Goal: Navigation & Orientation: Find specific page/section

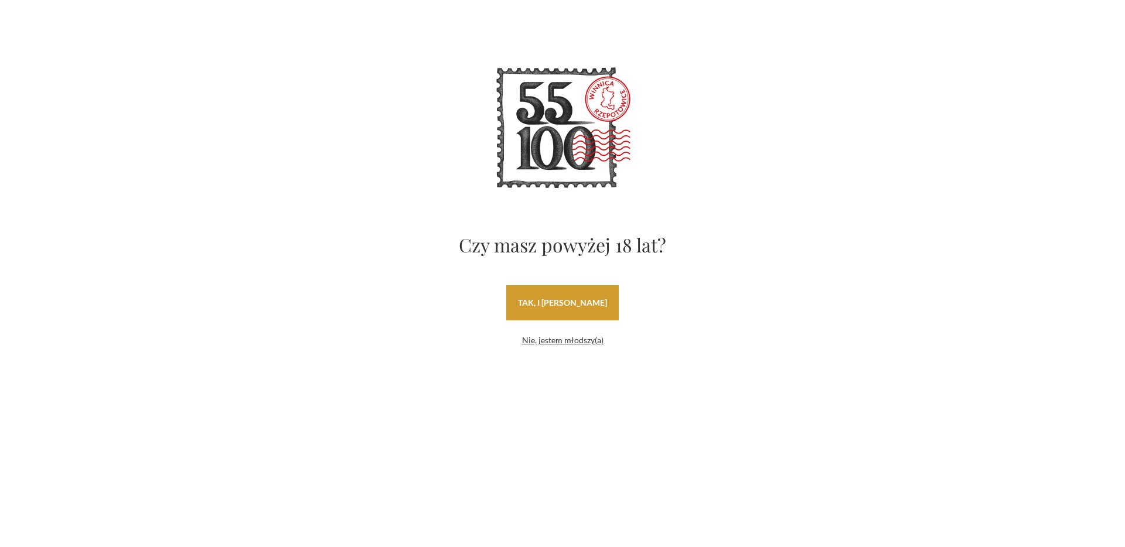
click at [545, 302] on link "tak, i uwielbiam wino" at bounding box center [562, 302] width 113 height 35
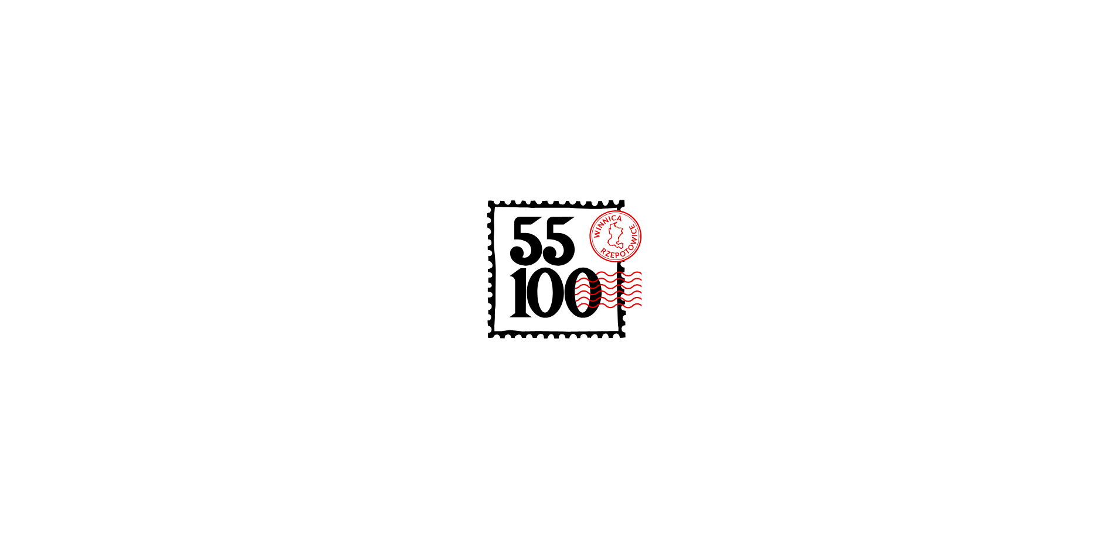
click at [519, 239] on icon at bounding box center [525, 240] width 32 height 49
click at [498, 130] on div at bounding box center [558, 273] width 1117 height 547
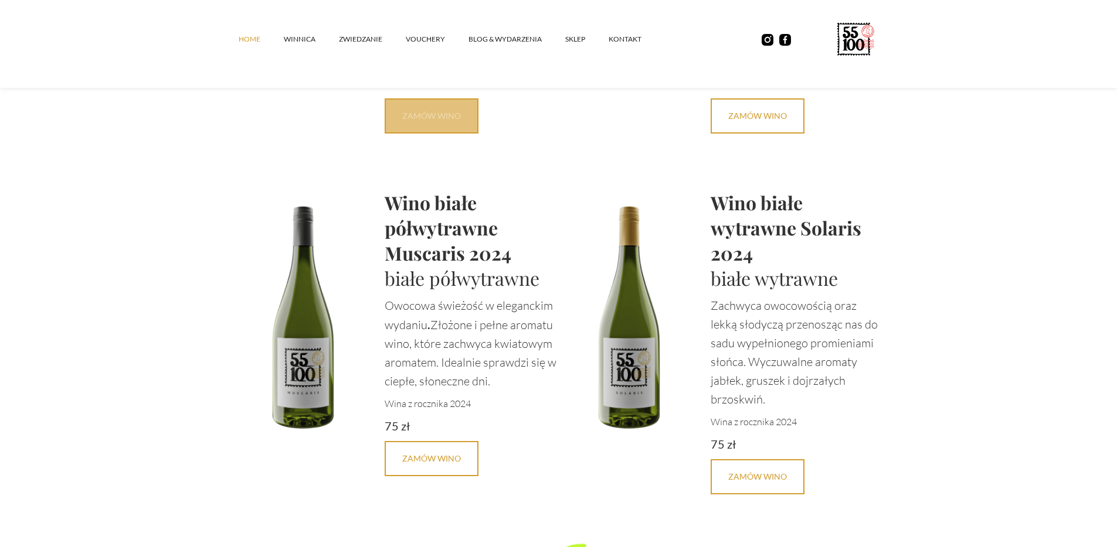
scroll to position [2635, 0]
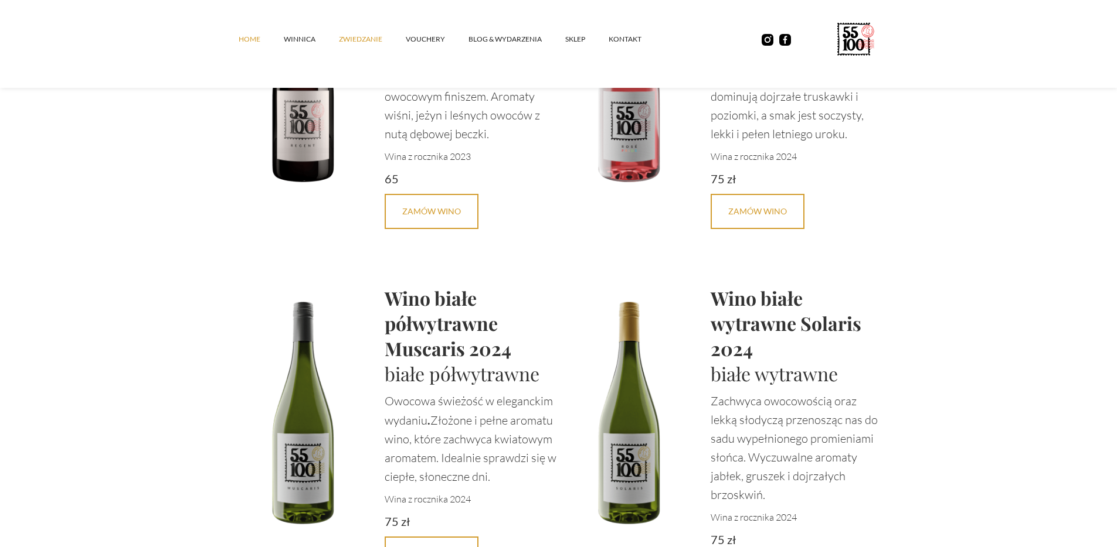
click at [359, 38] on link "ZWIEDZANIE" at bounding box center [372, 39] width 67 height 35
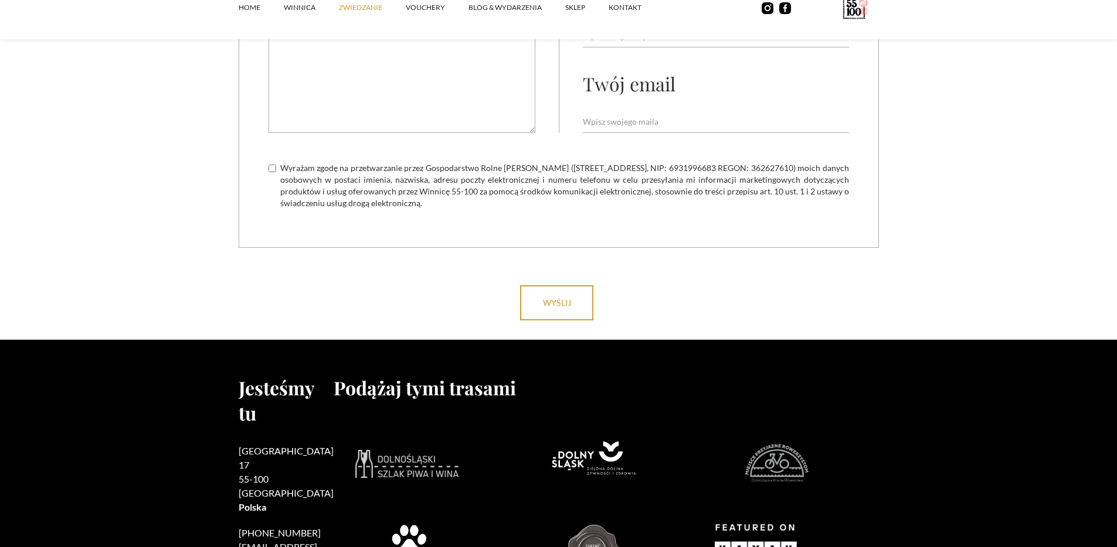
scroll to position [3658, 0]
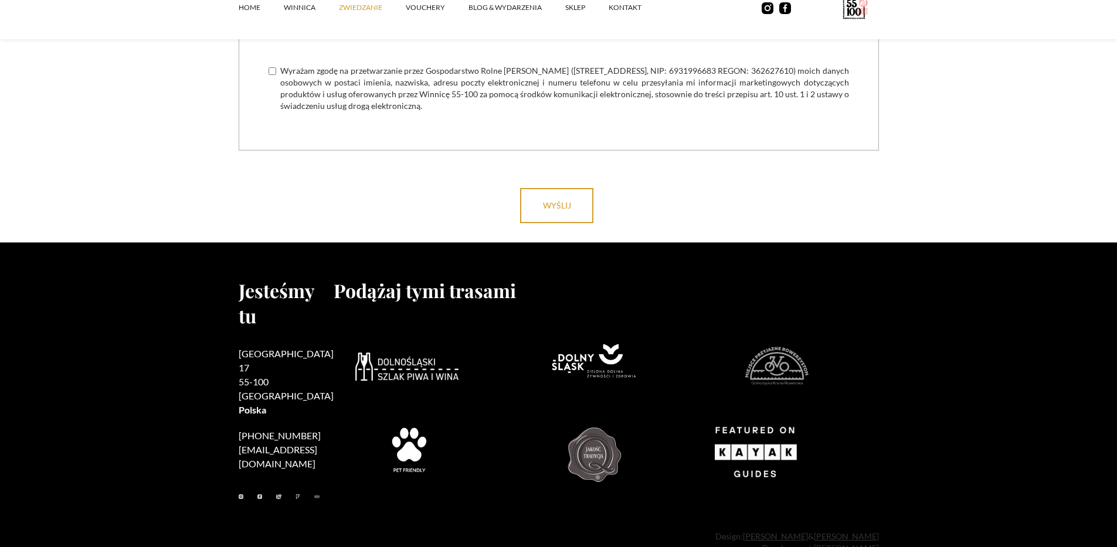
click at [376, 353] on img at bounding box center [406, 367] width 103 height 28
